Goal: Find contact information

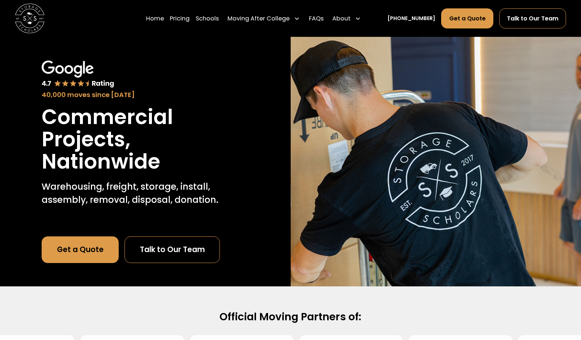
click at [185, 248] on link "Talk to Our Team" at bounding box center [172, 250] width 95 height 27
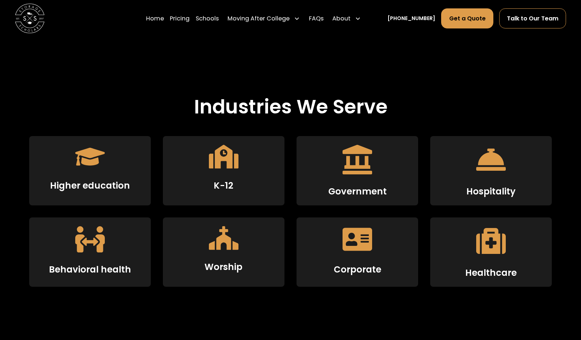
scroll to position [1150, 0]
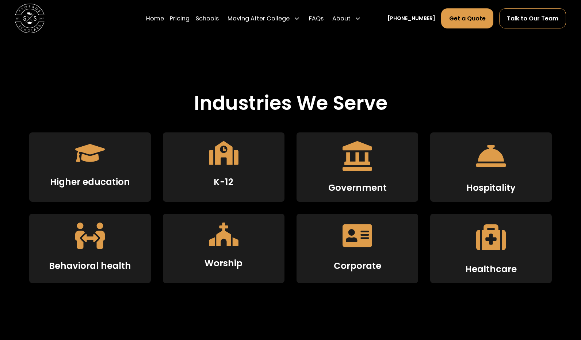
click at [362, 168] on icon at bounding box center [358, 156] width 30 height 30
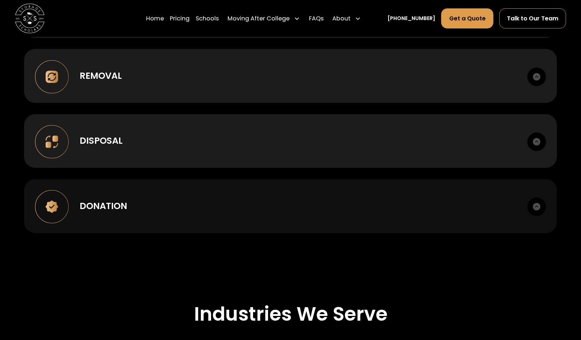
scroll to position [938, 0]
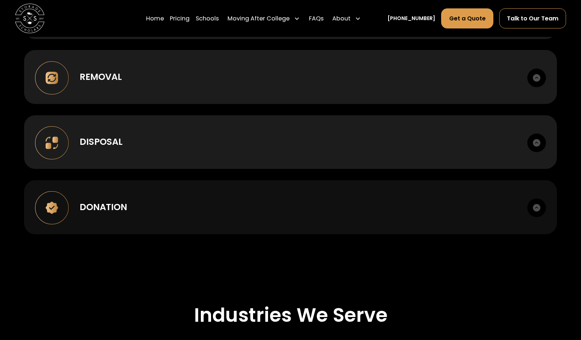
click at [322, 188] on div "Donation Sort, itemize, coordinate nonprofit handoff and receipts." at bounding box center [290, 207] width 533 height 54
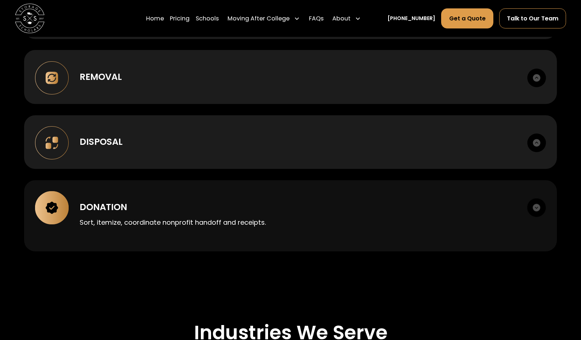
click at [322, 188] on div "Donation Sort, itemize, coordinate nonprofit handoff and receipts." at bounding box center [290, 215] width 533 height 71
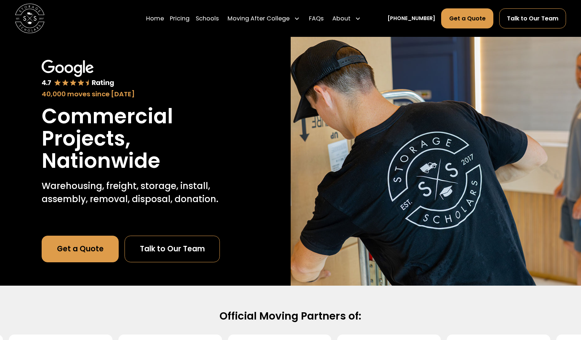
scroll to position [0, 0]
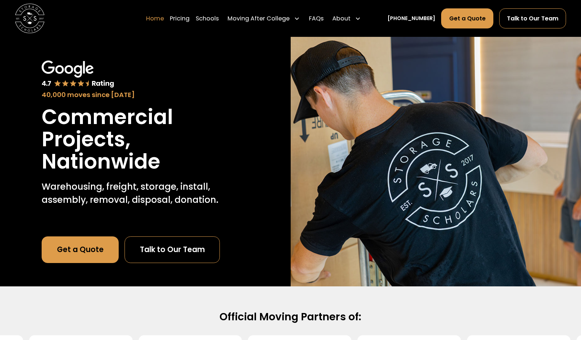
click at [164, 16] on link "Home" at bounding box center [155, 18] width 18 height 21
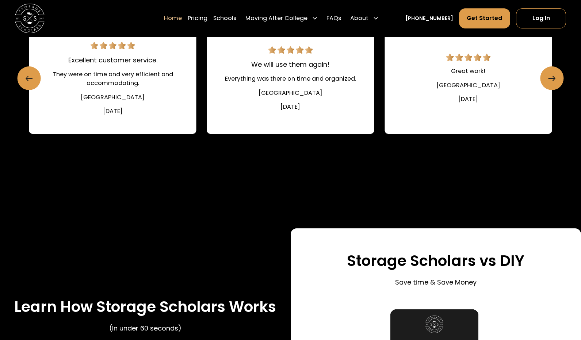
scroll to position [1123, 0]
